Goal: Find specific page/section: Find specific page/section

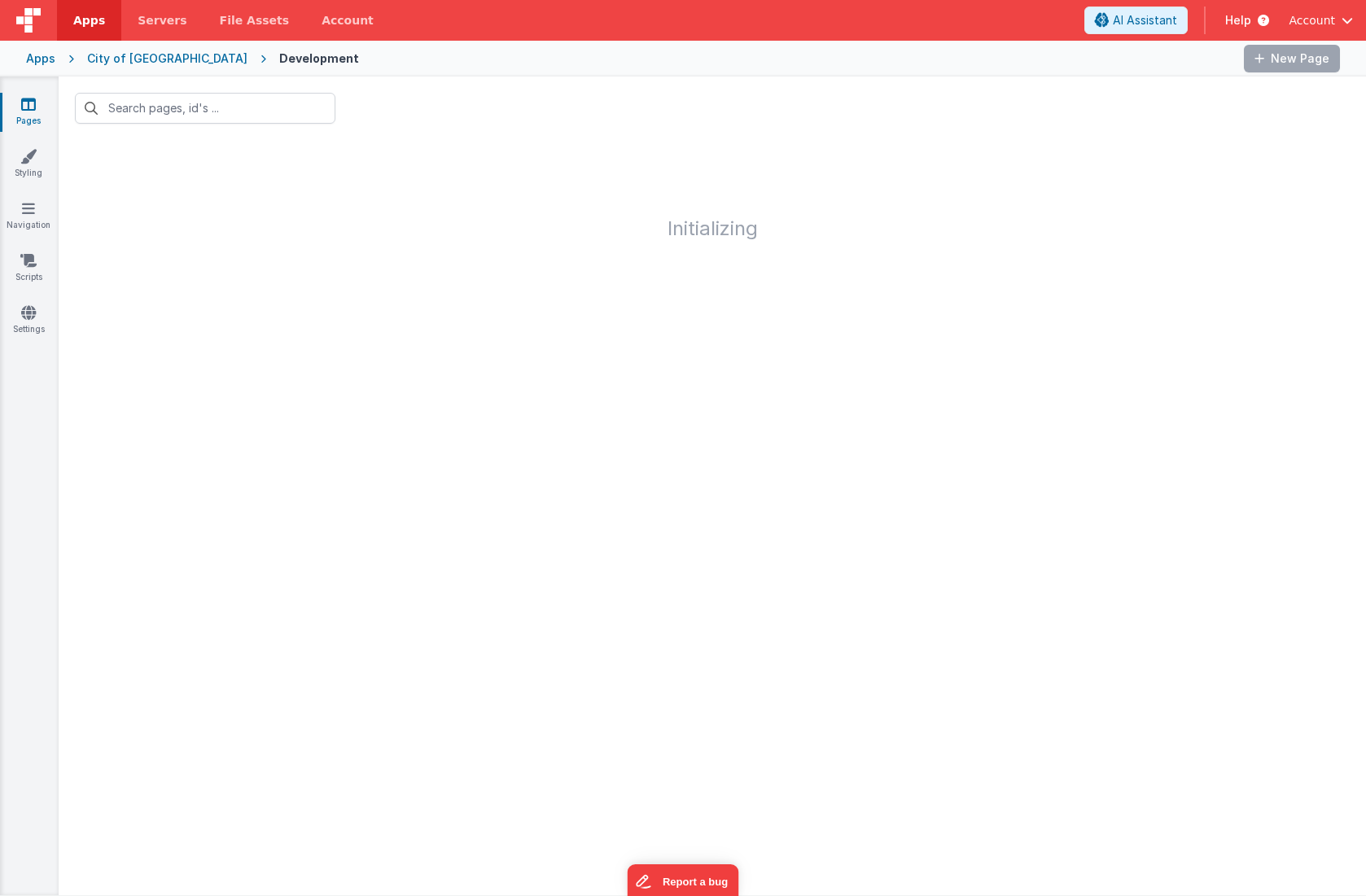
click at [36, 58] on div "Apps" at bounding box center [41, 58] width 30 height 16
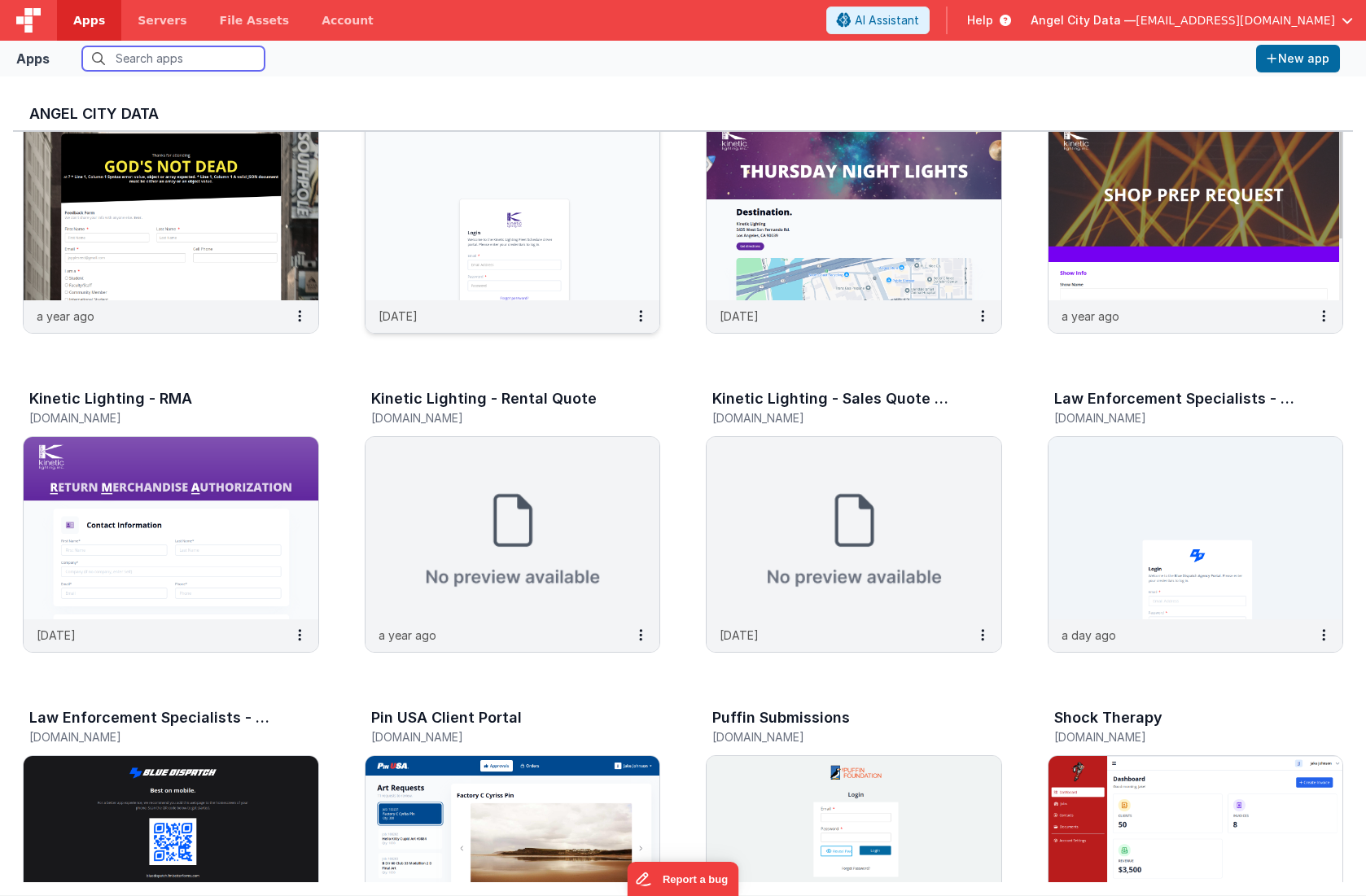
scroll to position [1058, 0]
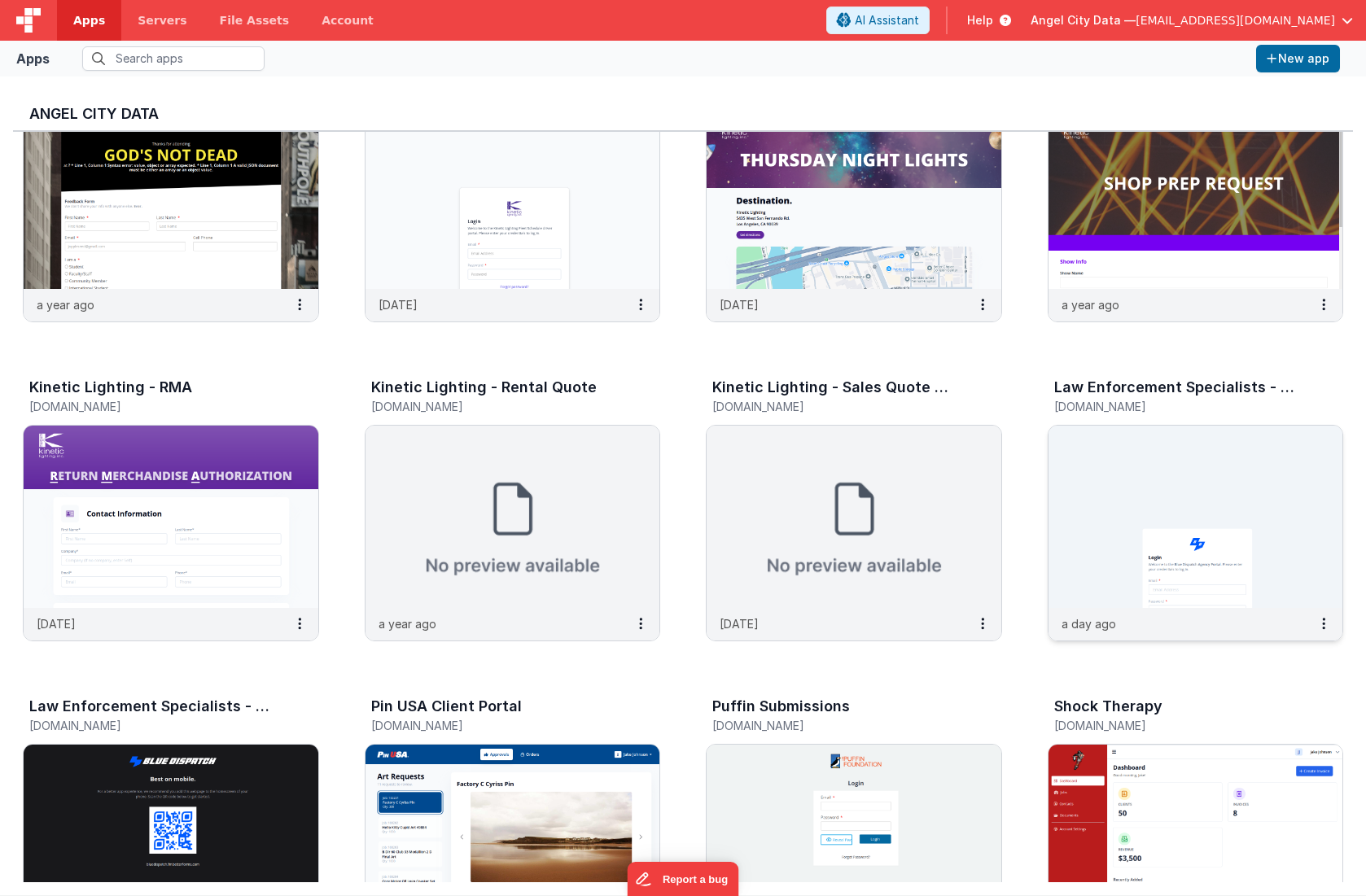
click at [1068, 470] on img at bounding box center [1195, 517] width 295 height 183
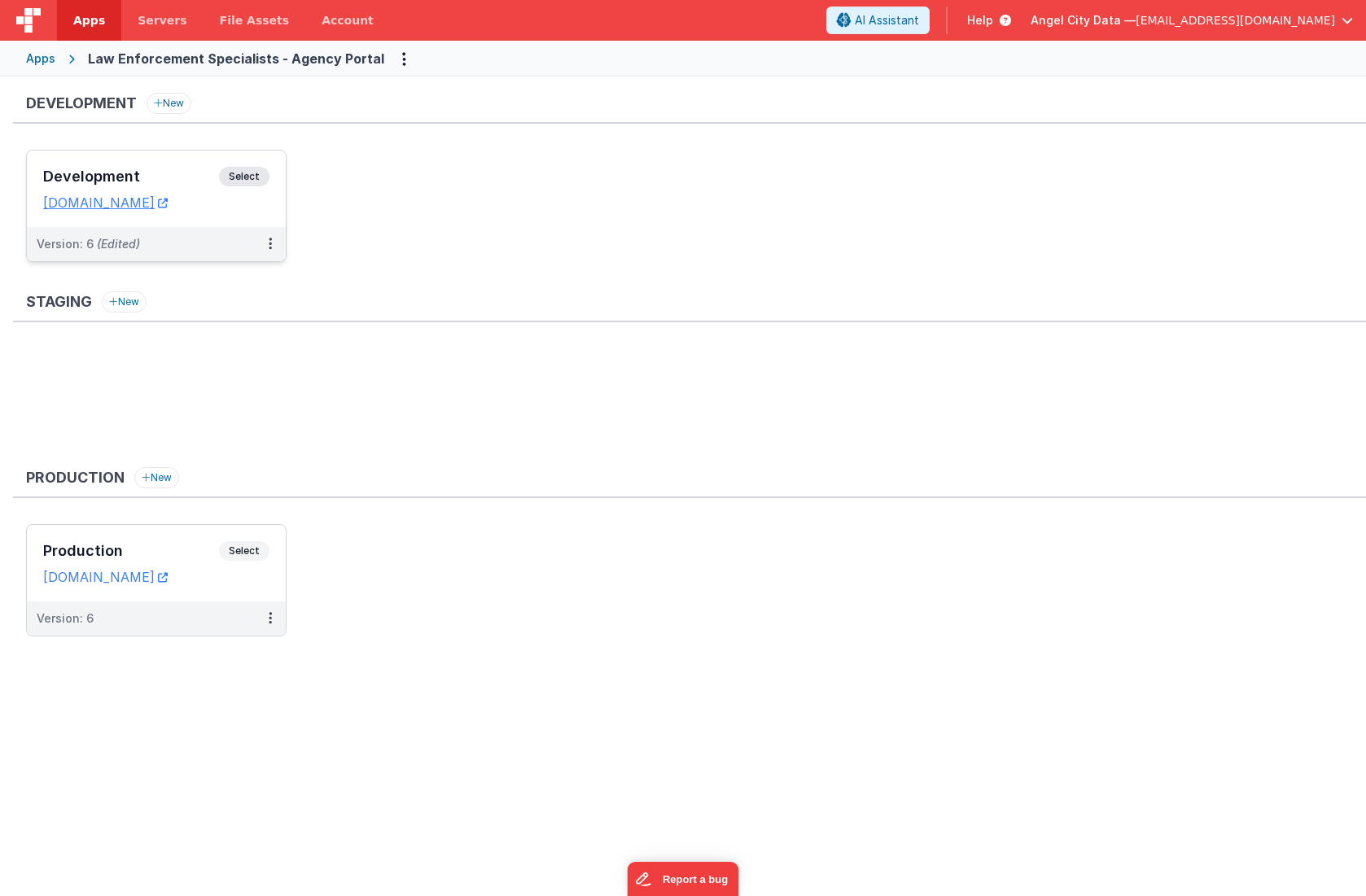
click at [185, 175] on h3 "Development" at bounding box center [131, 176] width 176 height 16
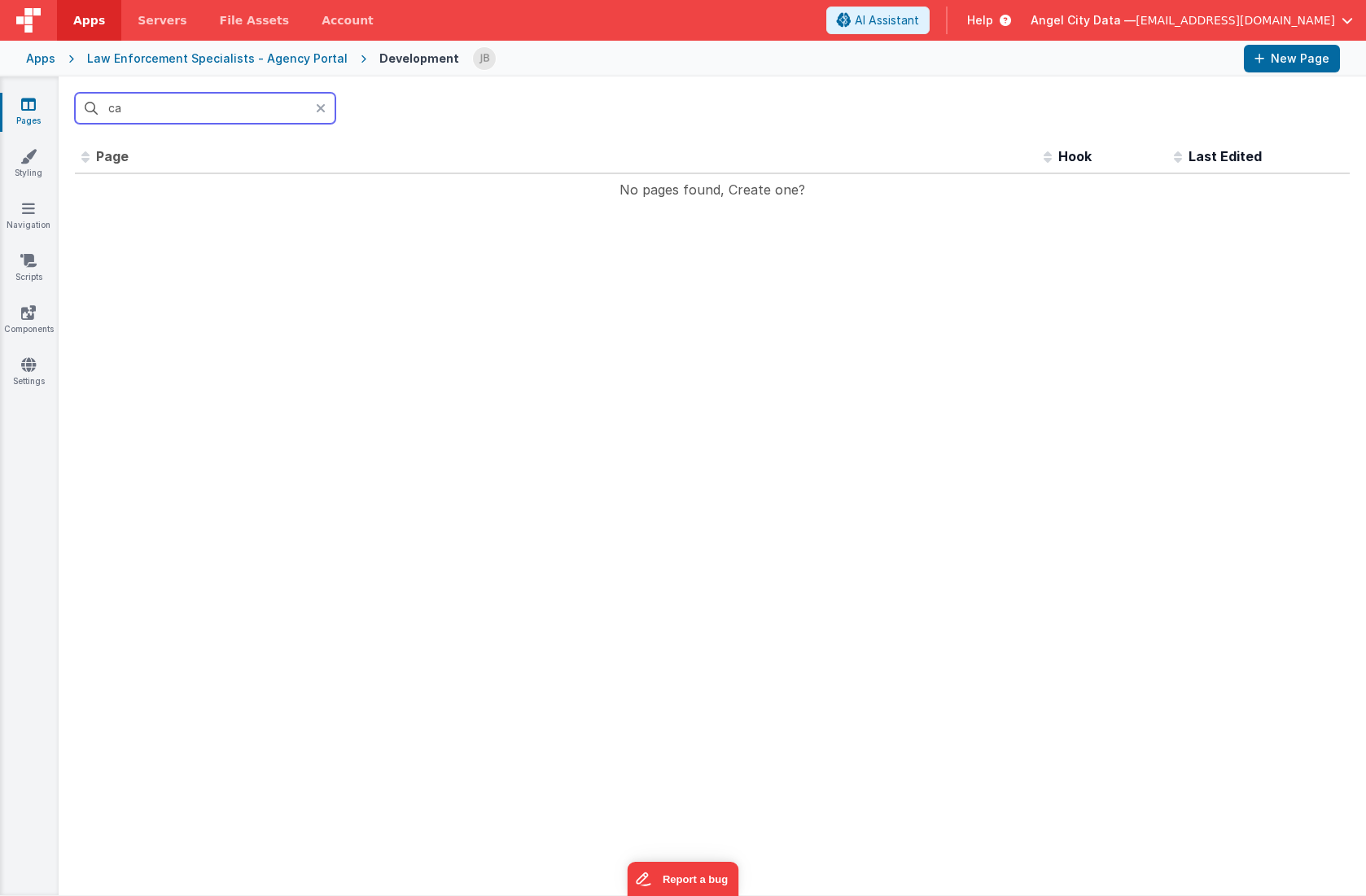
type input "c"
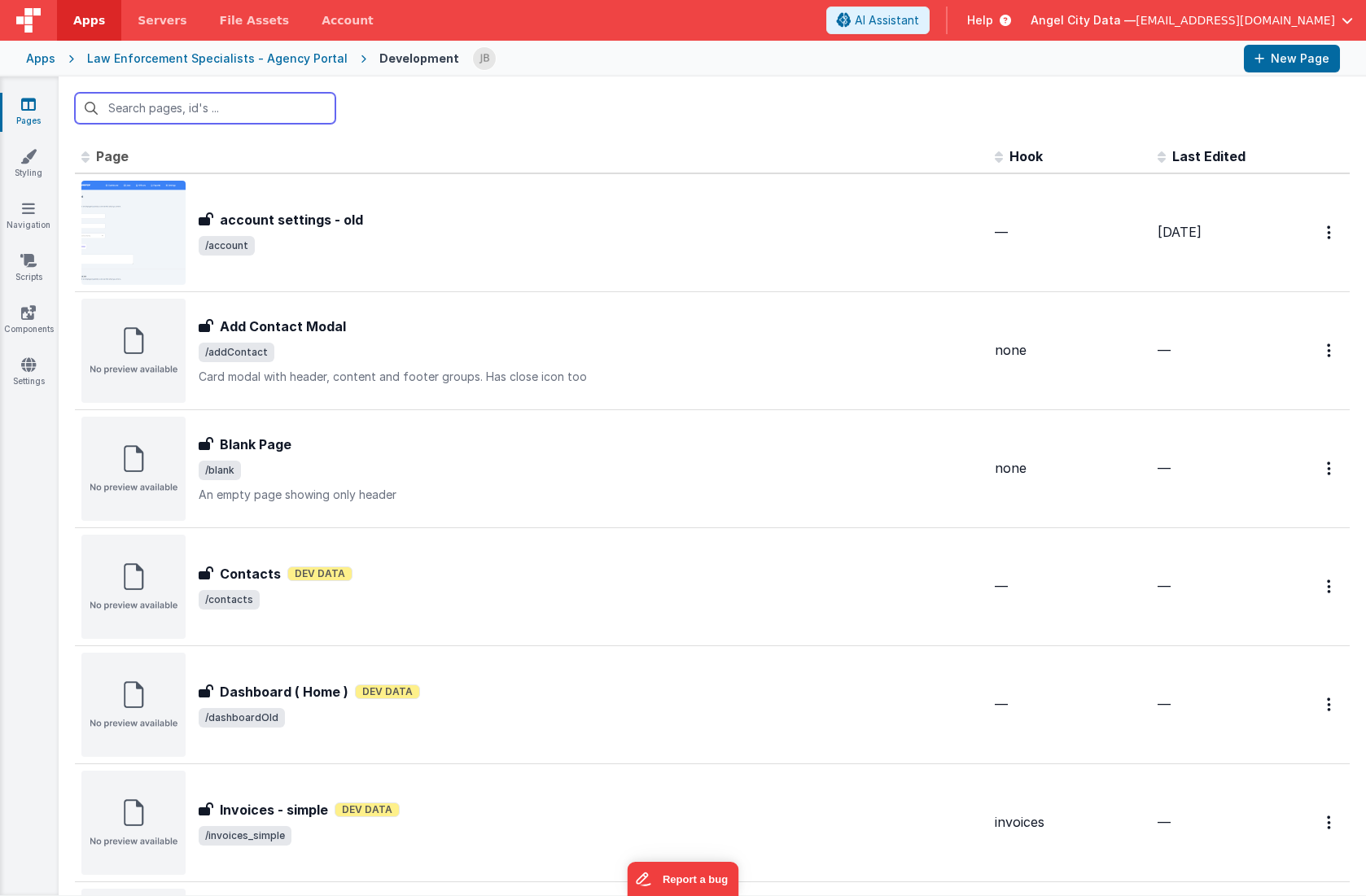
type input "r"
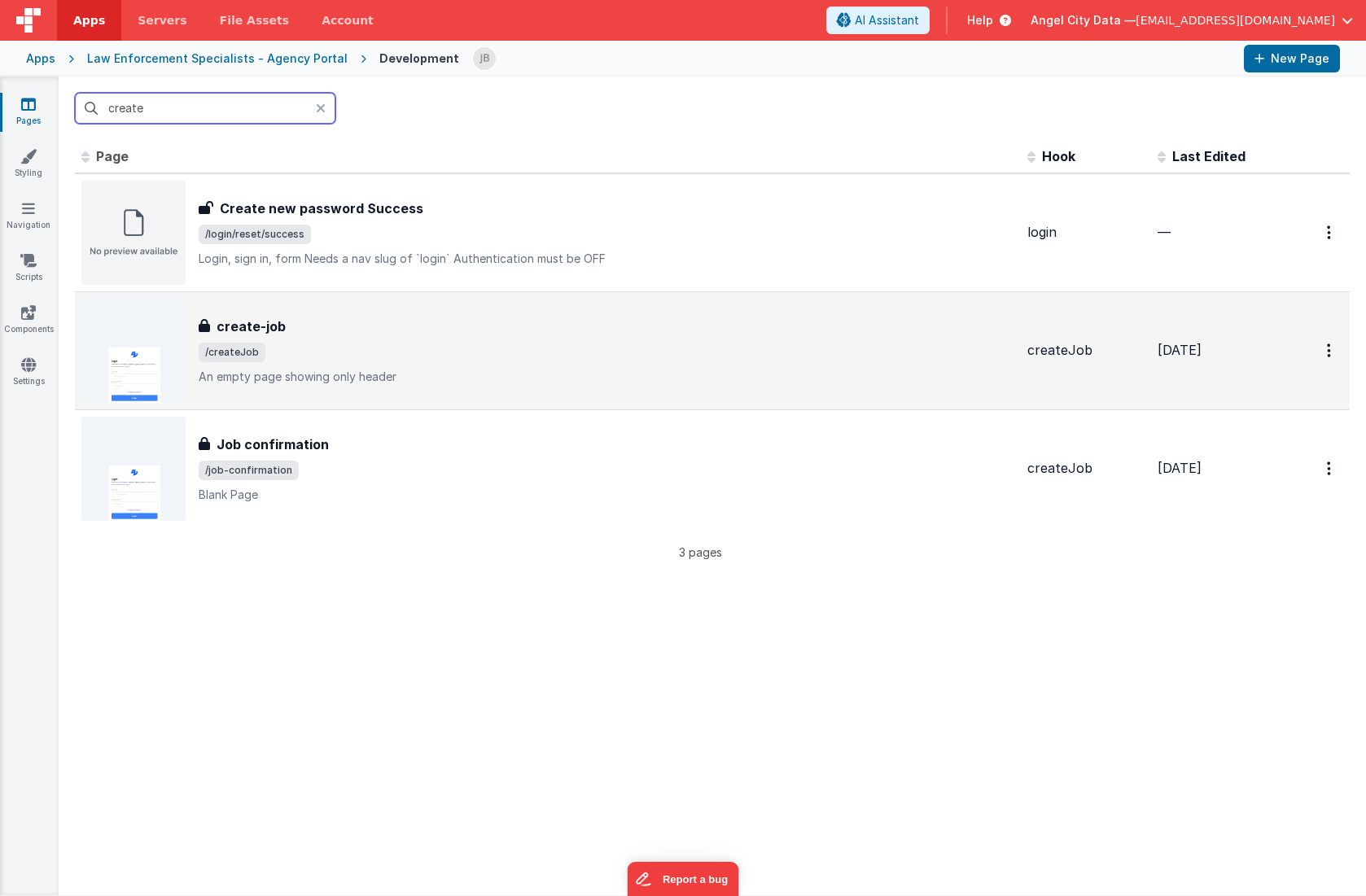
type input "create"
click at [266, 333] on h3 "create-job" at bounding box center [251, 326] width 69 height 19
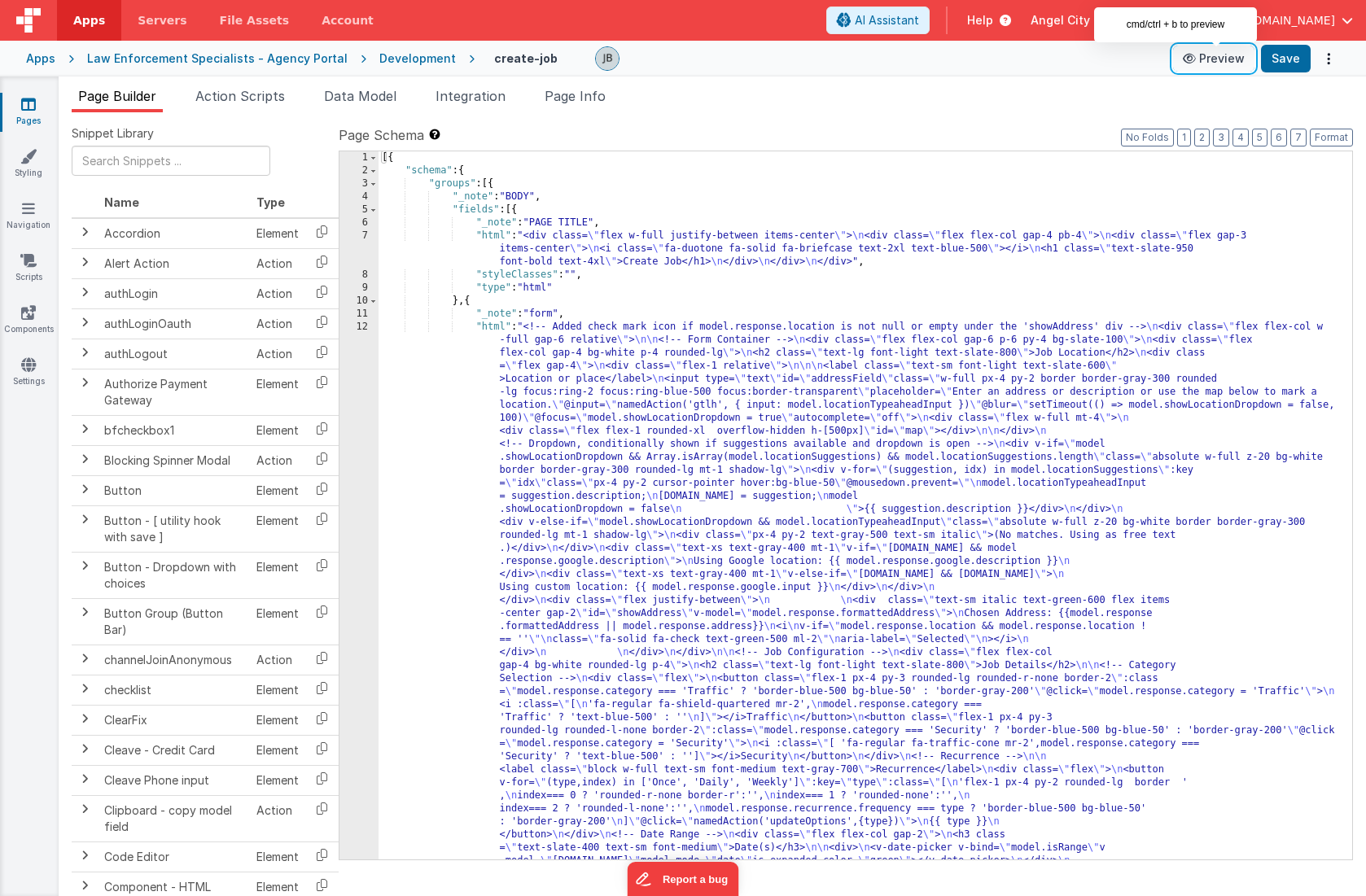
click at [1210, 58] on button "Preview" at bounding box center [1214, 58] width 81 height 26
